Goal: Find specific page/section: Find specific page/section

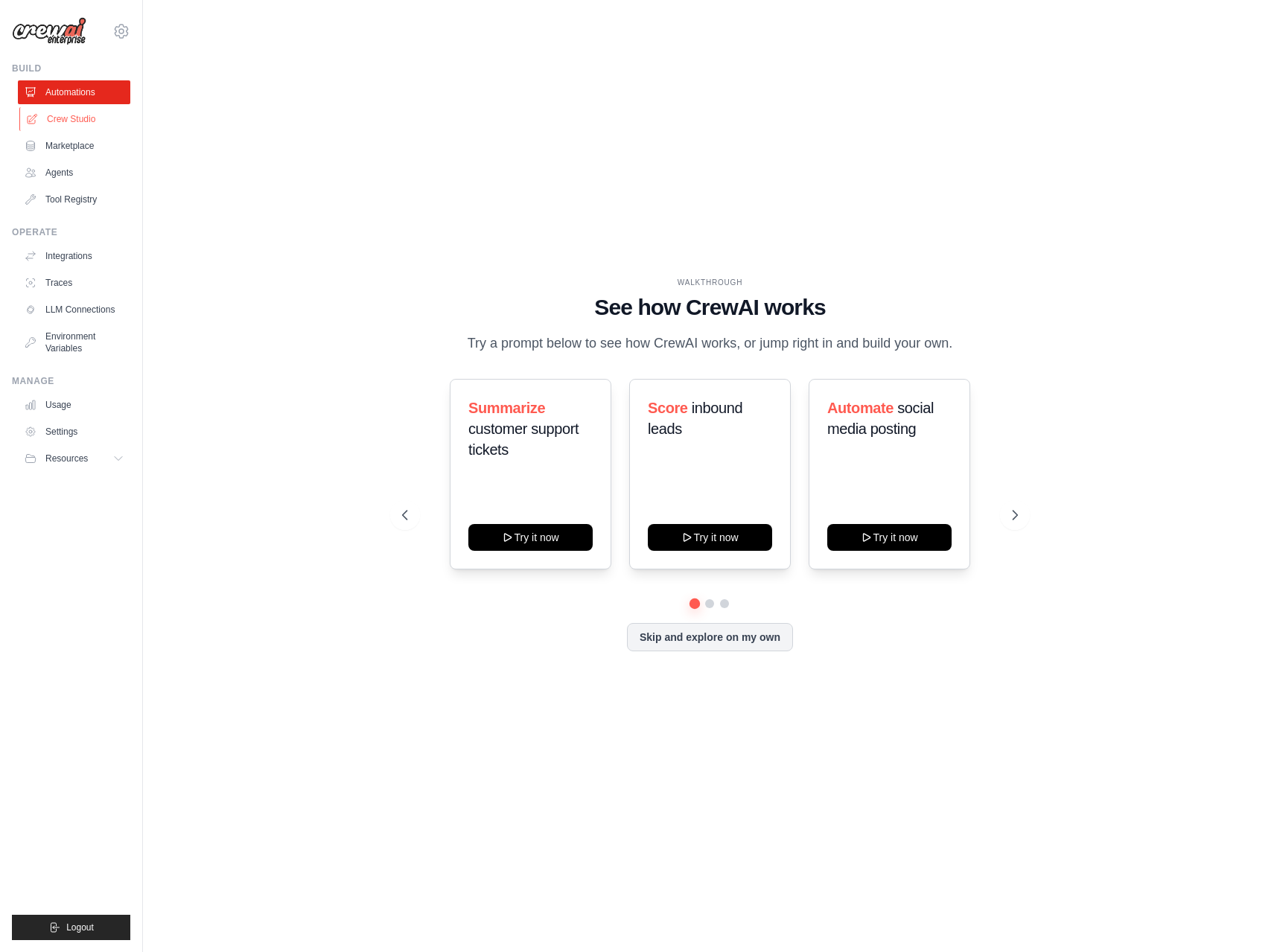
click at [91, 118] on link "Crew Studio" at bounding box center [76, 119] width 112 height 23
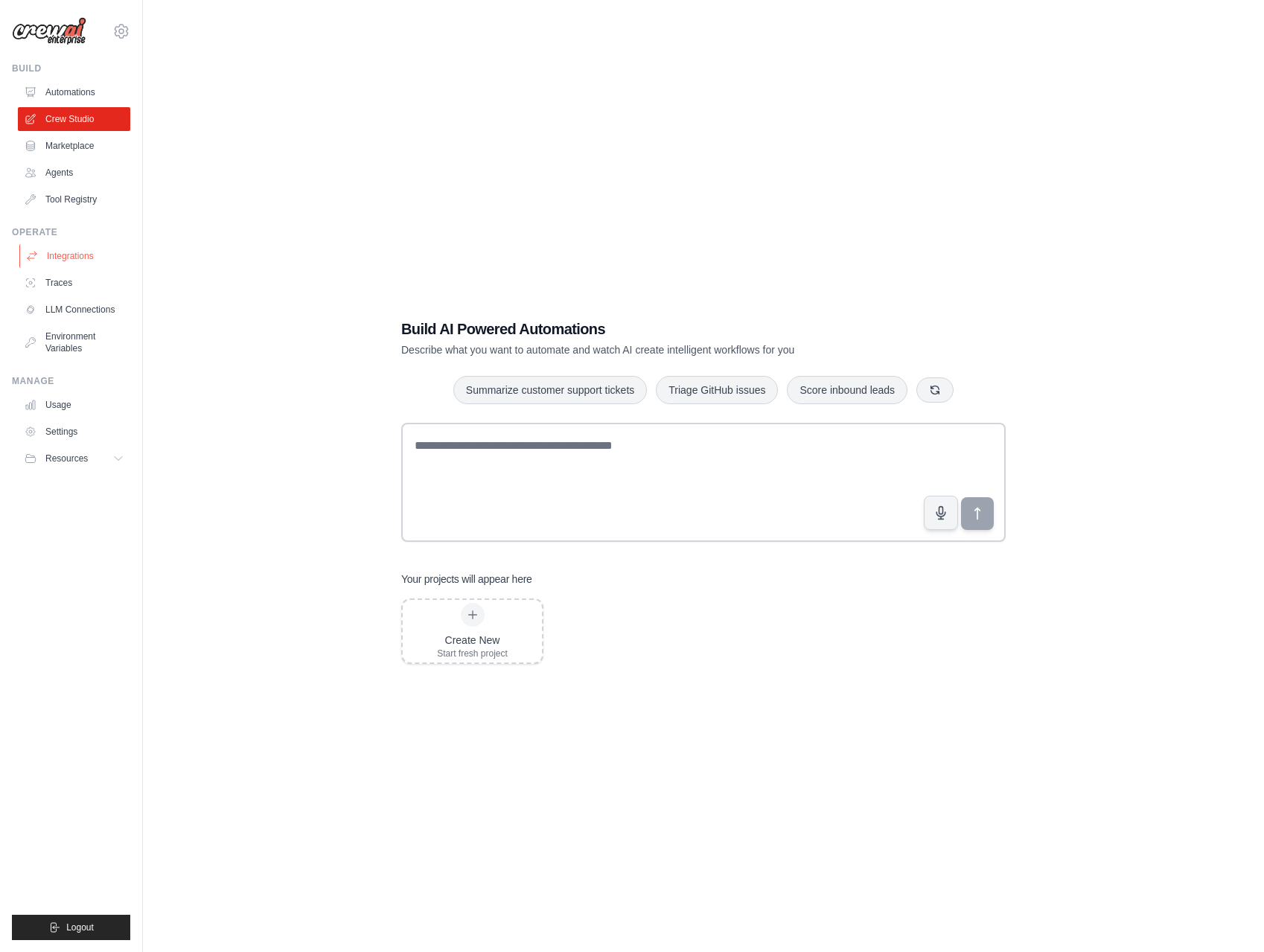
click at [65, 255] on link "Integrations" at bounding box center [76, 256] width 112 height 23
